Goal: Book appointment/travel/reservation

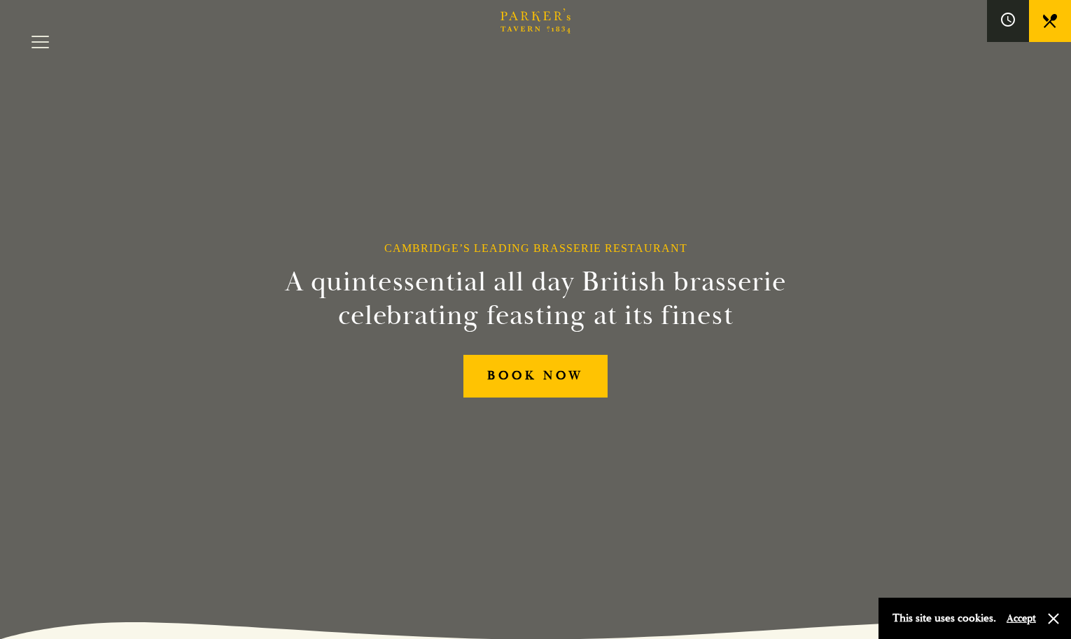
click at [0, 0] on link "Afternoon Tea" at bounding box center [0, 0] width 0 height 0
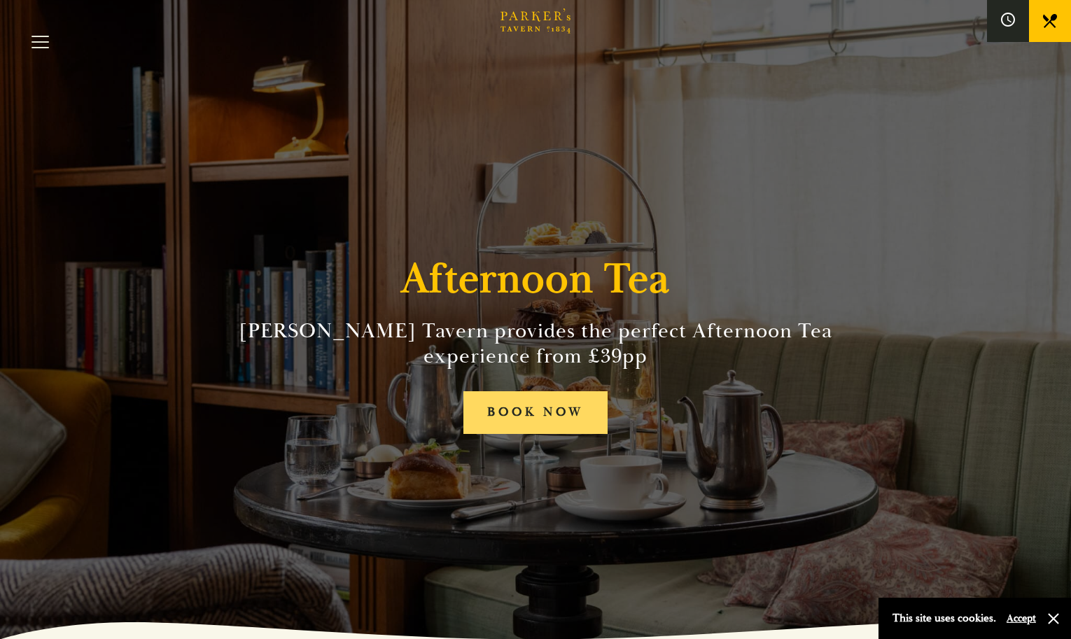
click at [547, 425] on link "BOOK NOW" at bounding box center [535, 412] width 144 height 43
click at [0, 0] on link "Menus" at bounding box center [0, 0] width 0 height 0
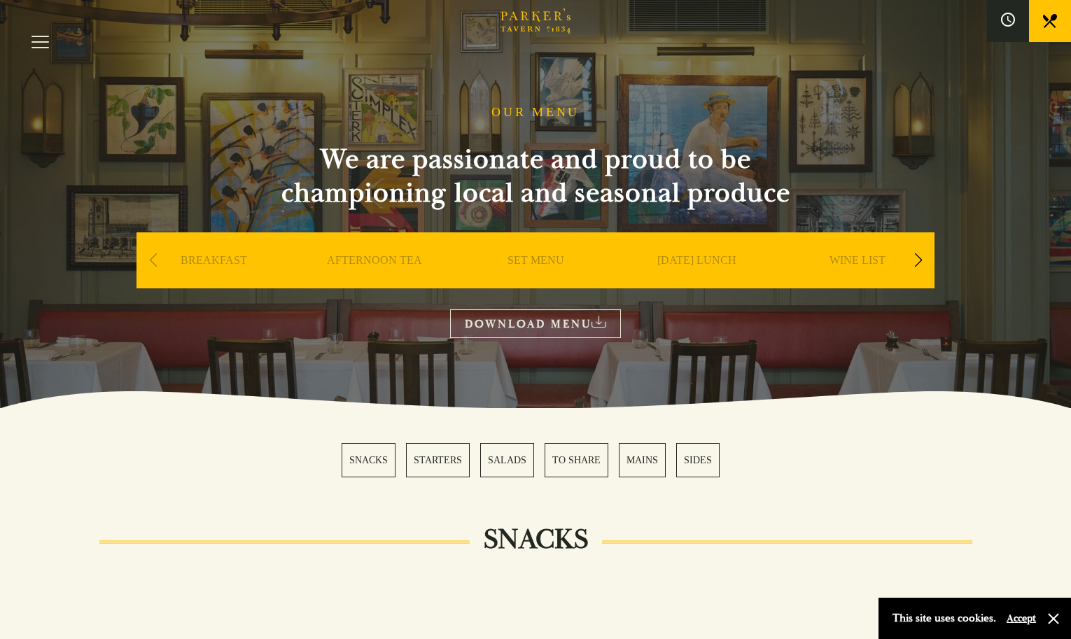
scroll to position [13, 0]
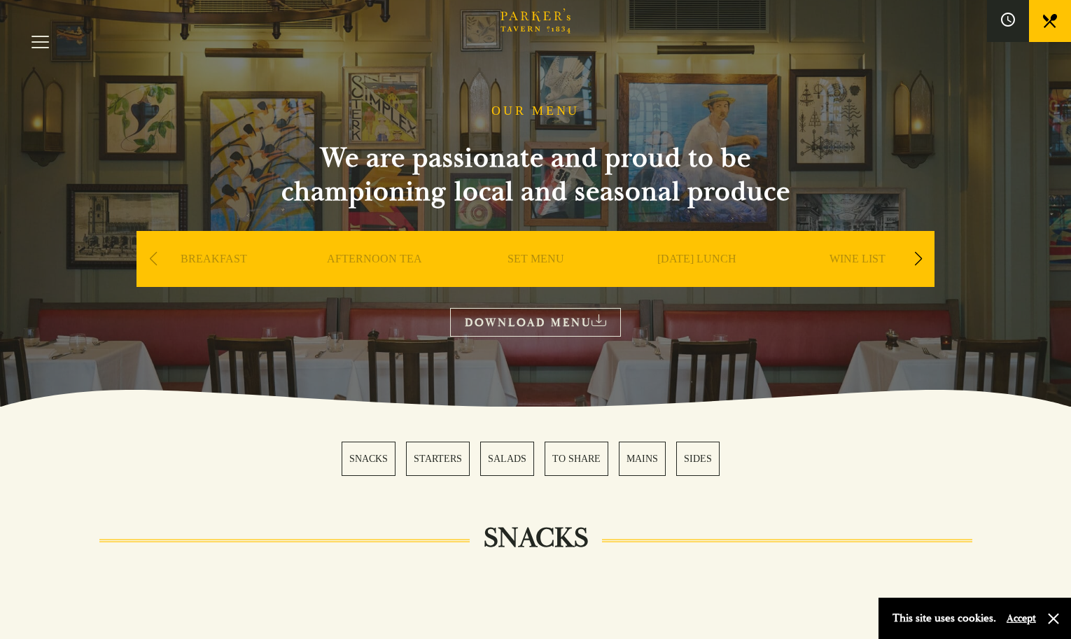
click at [387, 254] on link "AFTERNOON TEA" at bounding box center [374, 280] width 95 height 56
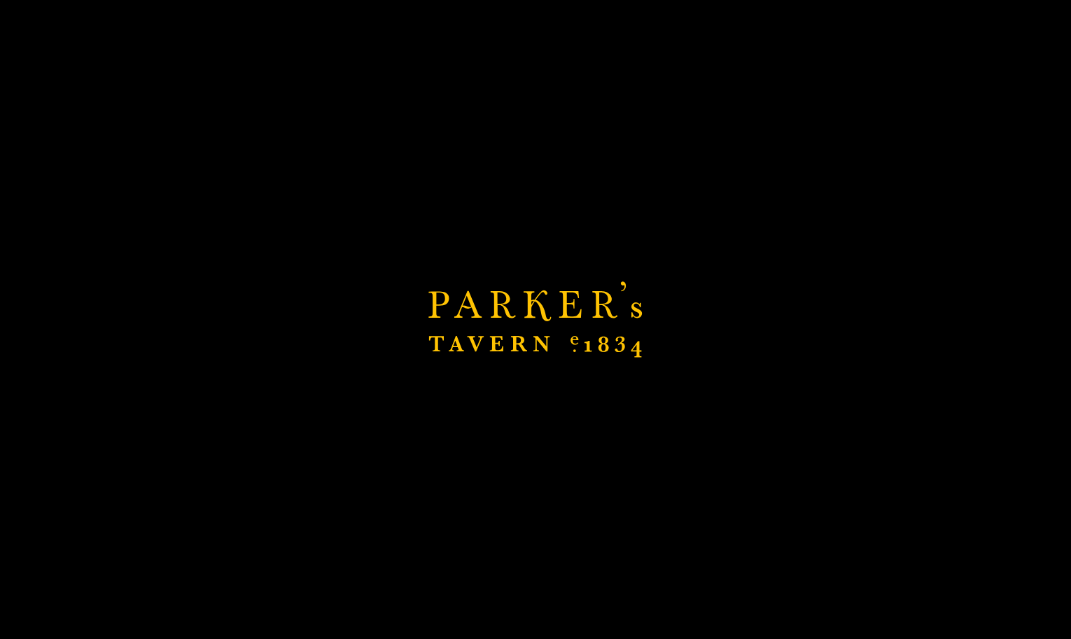
scroll to position [262, 0]
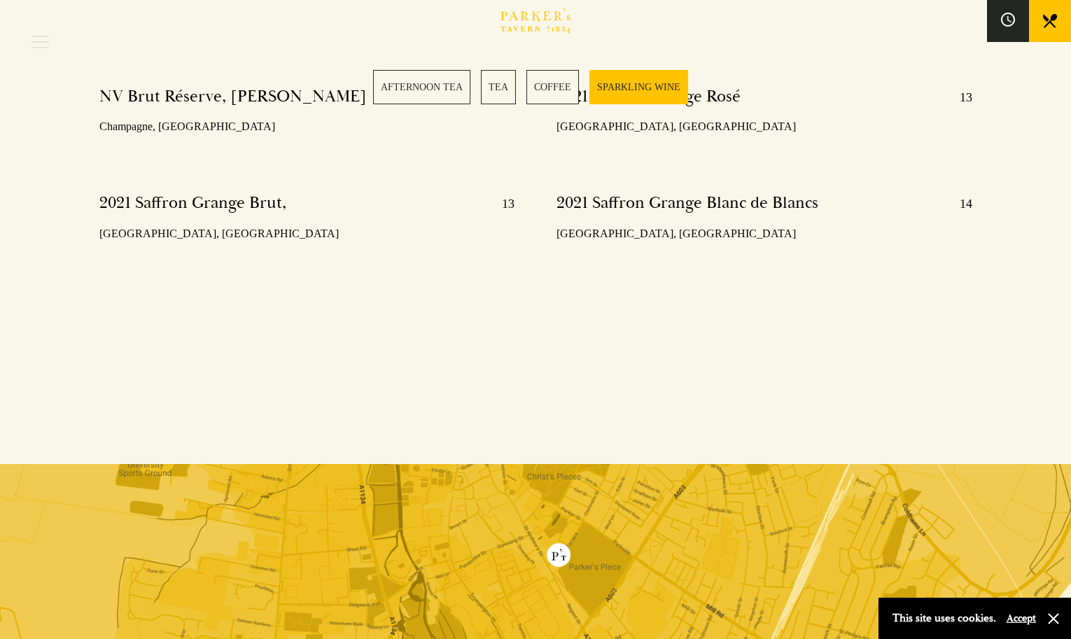
scroll to position [3046, 0]
